Goal: Find contact information: Find contact information

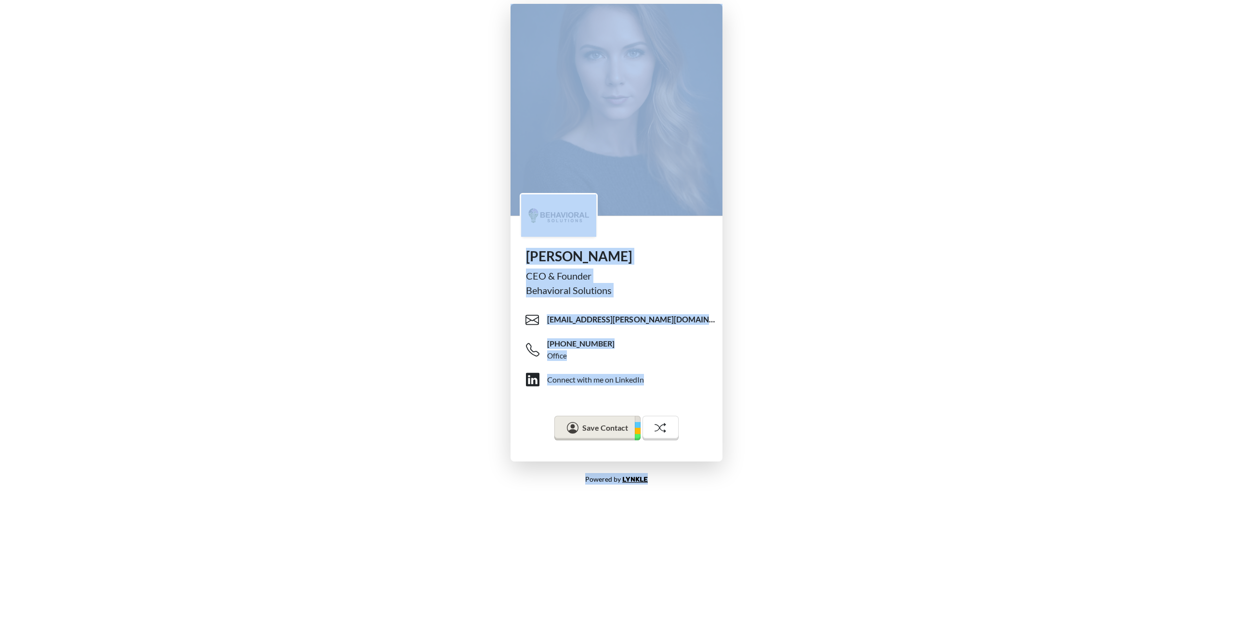
drag, startPoint x: 478, startPoint y: 115, endPoint x: 912, endPoint y: 470, distance: 561.8
click at [912, 470] on body "[PERSON_NAME] CEO & Founder Behavioral Solutions [EMAIL_ADDRESS][PERSON_NAME][D…" at bounding box center [616, 314] width 1233 height 628
click at [912, 470] on div "Powered by [PERSON_NAME]" at bounding box center [617, 479] width 636 height 27
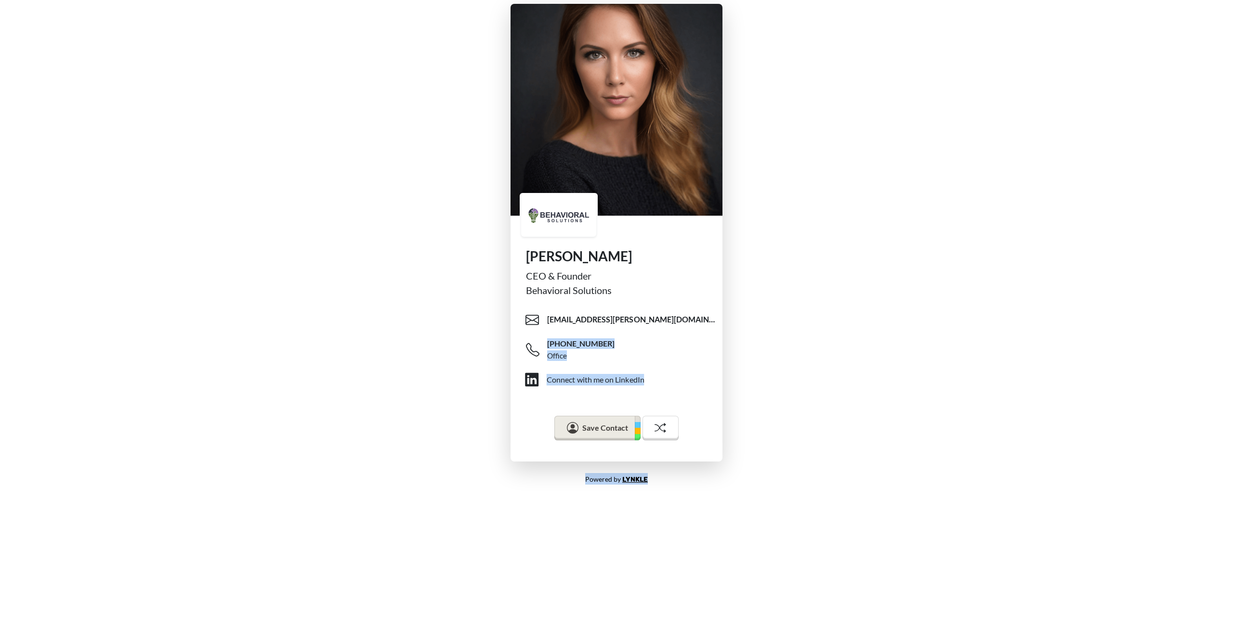
drag, startPoint x: 872, startPoint y: 502, endPoint x: 465, endPoint y: 349, distance: 435.3
click at [465, 349] on body "[PERSON_NAME] CEO & Founder Behavioral Solutions [EMAIL_ADDRESS][PERSON_NAME][D…" at bounding box center [616, 314] width 1233 height 628
click at [454, 347] on div "[PERSON_NAME] CEO & Founder Behavioral Solutions [PERSON_NAME][EMAIL_ADDRESS][P…" at bounding box center [616, 233] width 1233 height 466
